Goal: Task Accomplishment & Management: Manage account settings

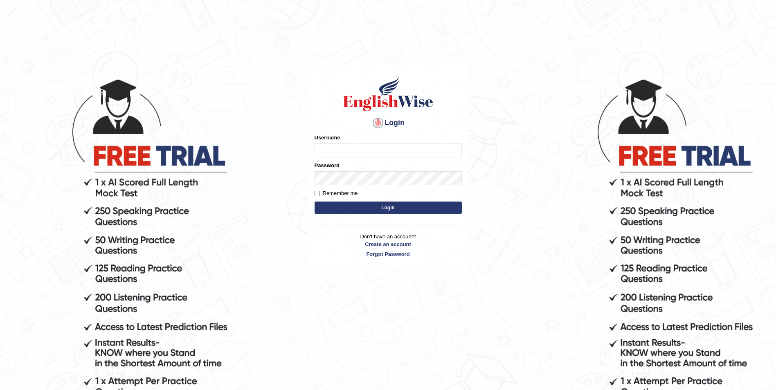
type input "Woldemariam12"
click at [397, 205] on button "Login" at bounding box center [388, 208] width 147 height 12
click at [394, 210] on button "Login" at bounding box center [388, 208] width 147 height 12
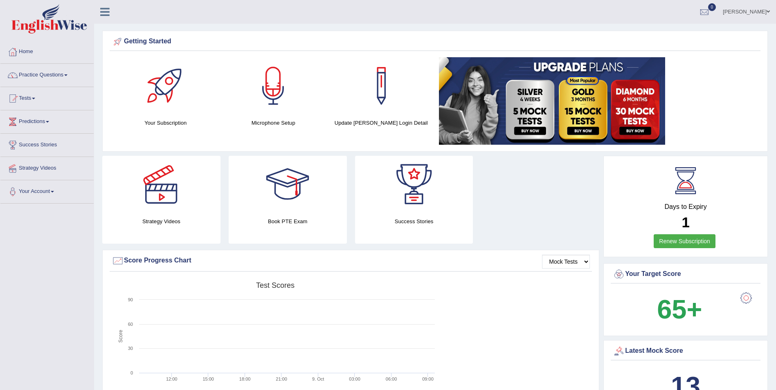
click at [65, 80] on link "Practice Questions" at bounding box center [46, 74] width 93 height 20
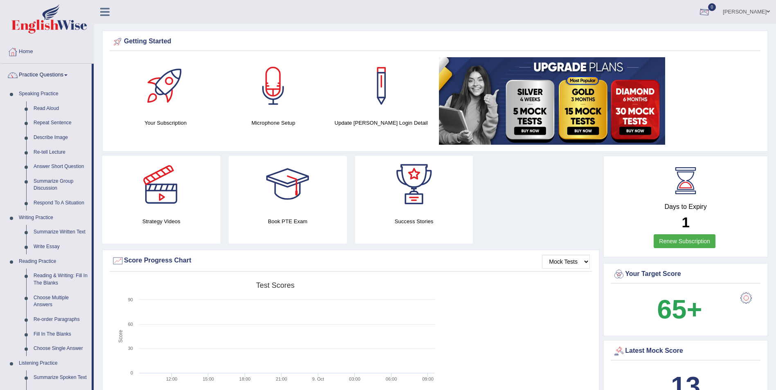
click at [711, 13] on div at bounding box center [704, 12] width 12 height 12
click at [766, 15] on link "Roza" at bounding box center [746, 10] width 59 height 21
click at [708, 103] on link "Log out" at bounding box center [731, 106] width 88 height 19
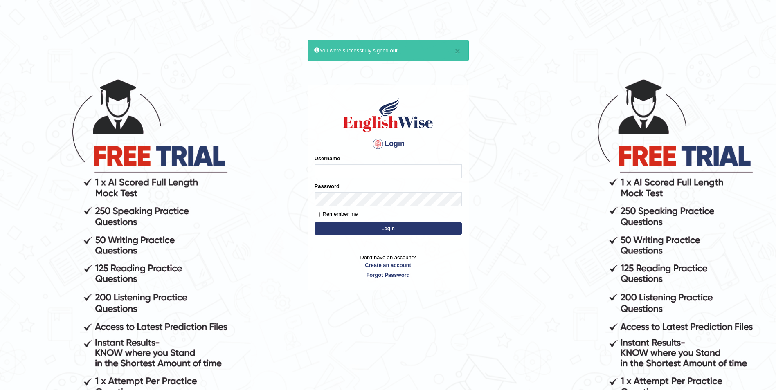
type input "Woldemariam12"
click at [475, 181] on body "× You were successfully signed out Login Please fix the following errors: Usern…" at bounding box center [388, 234] width 776 height 390
click at [318, 215] on input "Remember me" at bounding box center [317, 214] width 5 height 5
checkbox input "true"
